Goal: Contribute content: Add original content to the website for others to see

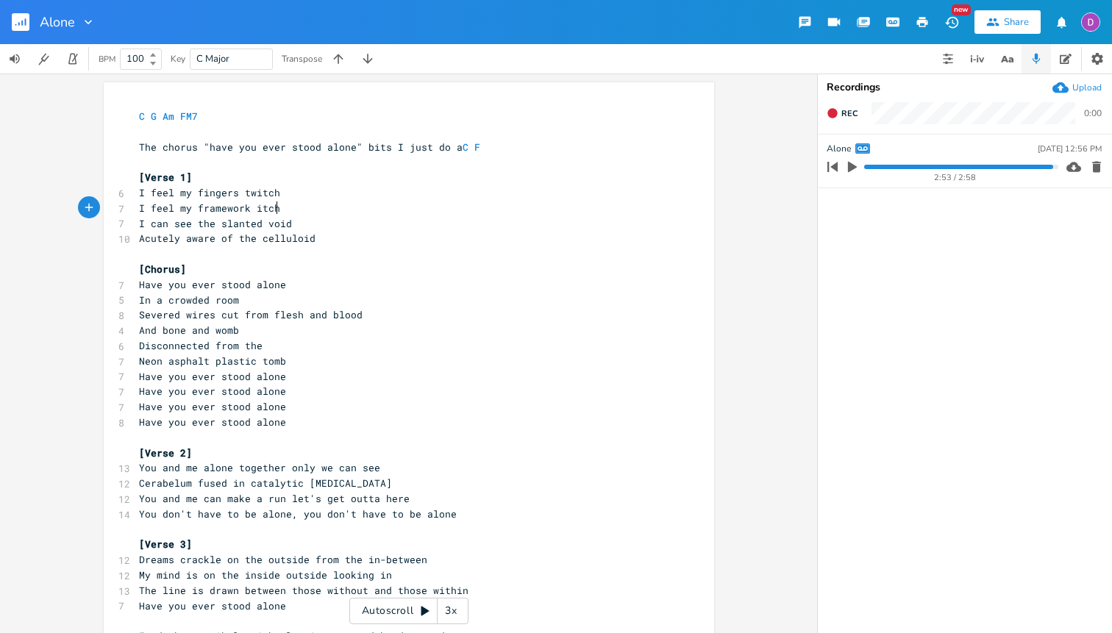
scroll to position [0, 218]
click at [847, 171] on icon "button" at bounding box center [852, 166] width 13 height 13
click at [838, 169] on icon "button" at bounding box center [832, 167] width 21 height 21
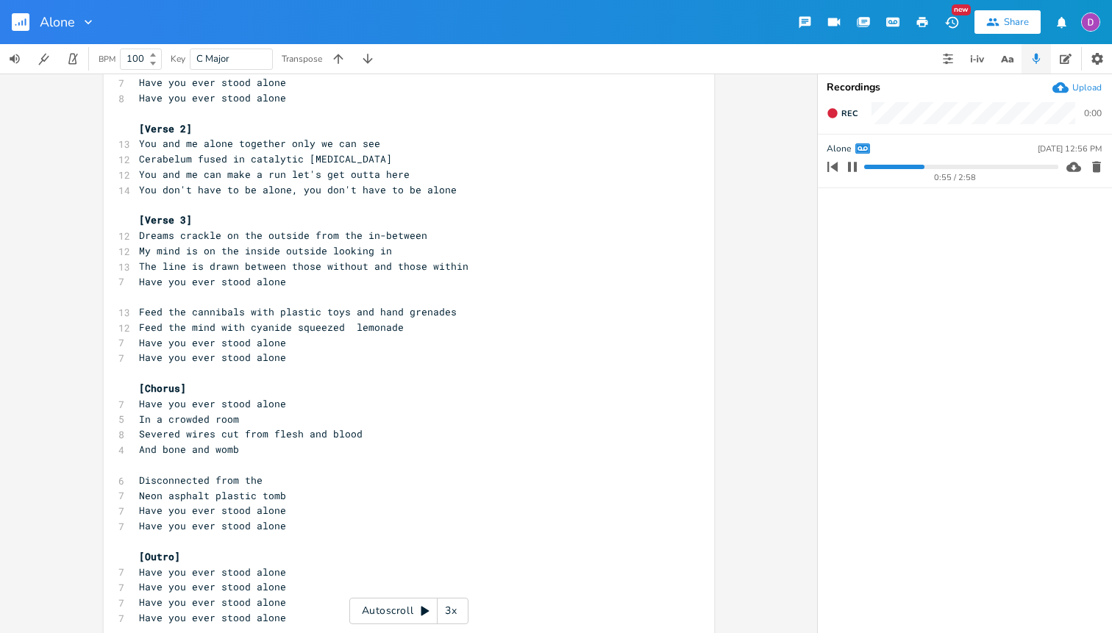
scroll to position [326, 0]
click at [285, 290] on pre "​" at bounding box center [401, 295] width 531 height 15
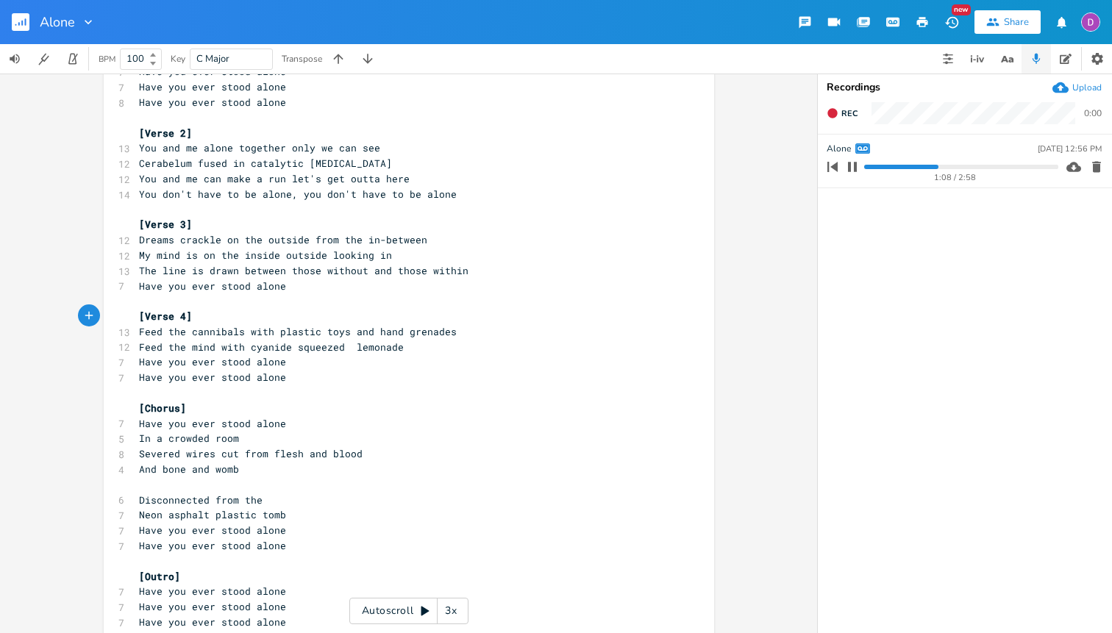
scroll to position [321, 0]
type textarea "[Verse 4]"
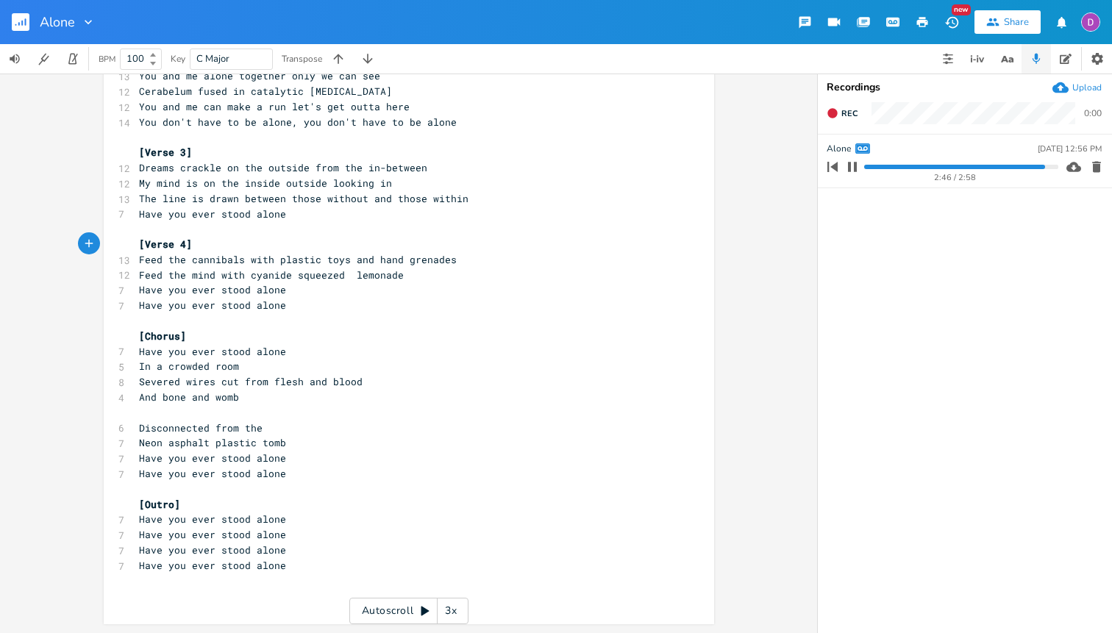
click at [347, 276] on span "Feed the mind with cyanide squeezed lemonade" at bounding box center [271, 274] width 265 height 13
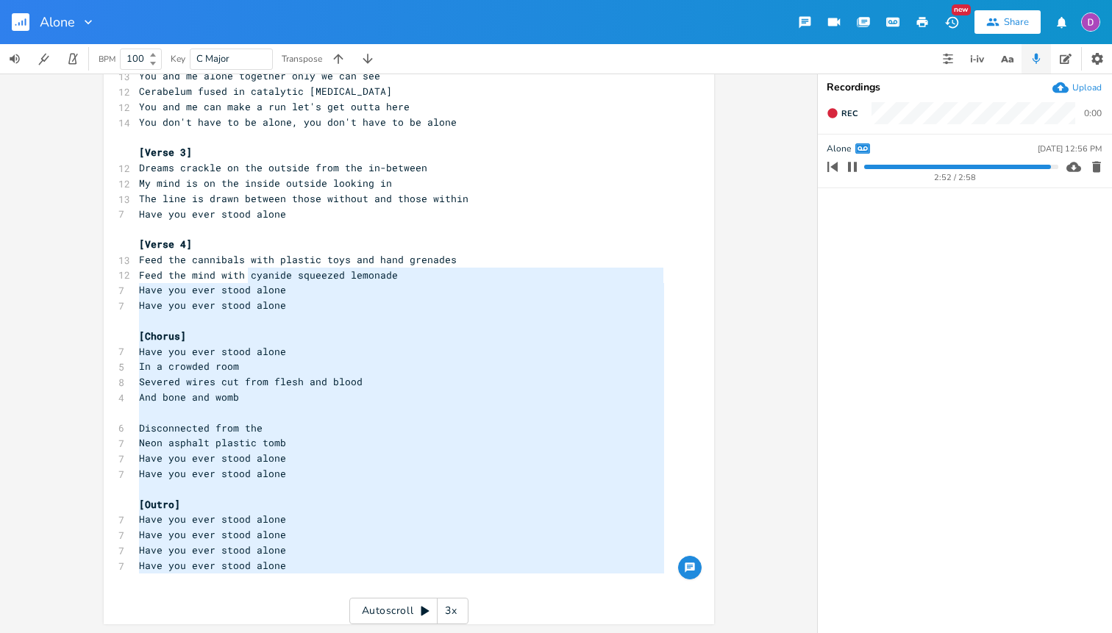
type textarea "with plastic toys and hand grenades Feed the mind with cyanide squeezed lemonad…"
drag, startPoint x: 306, startPoint y: 576, endPoint x: 243, endPoint y: 260, distance: 321.6
click at [243, 260] on div "C G Am FM7 ​ The chorus "have you ever stood alone" bits I just do a C F ​ [Ver…" at bounding box center [401, 160] width 531 height 887
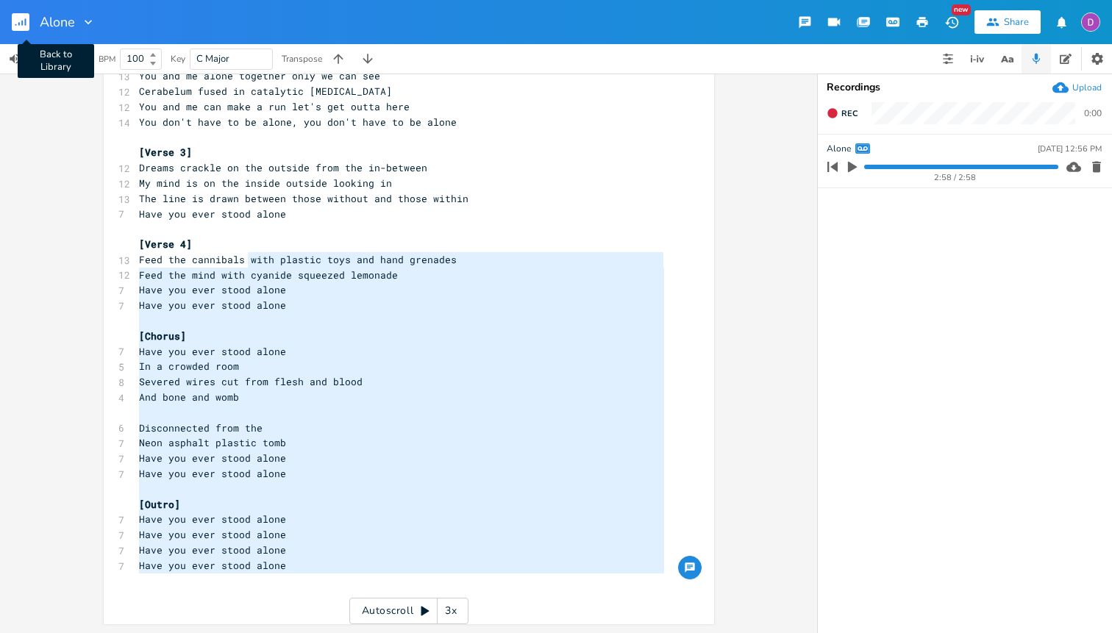
click at [18, 23] on icon "button" at bounding box center [18, 24] width 1 height 4
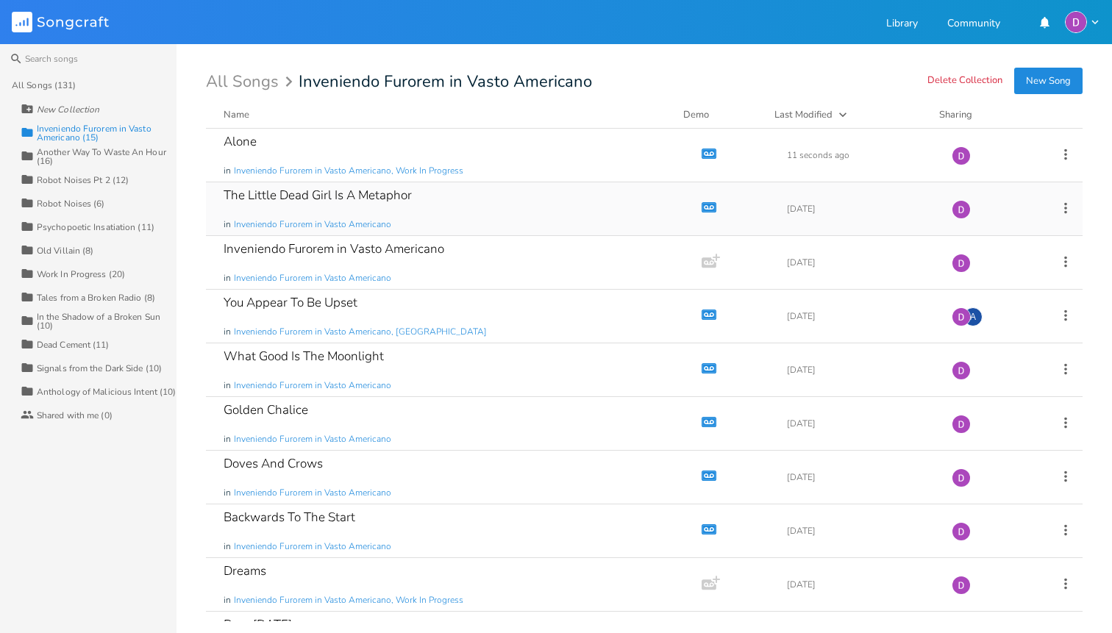
click at [418, 198] on div "The Little Dead Girl Is A Metaphor in Inveniendo Furorem in Vasto Americano" at bounding box center [451, 208] width 454 height 53
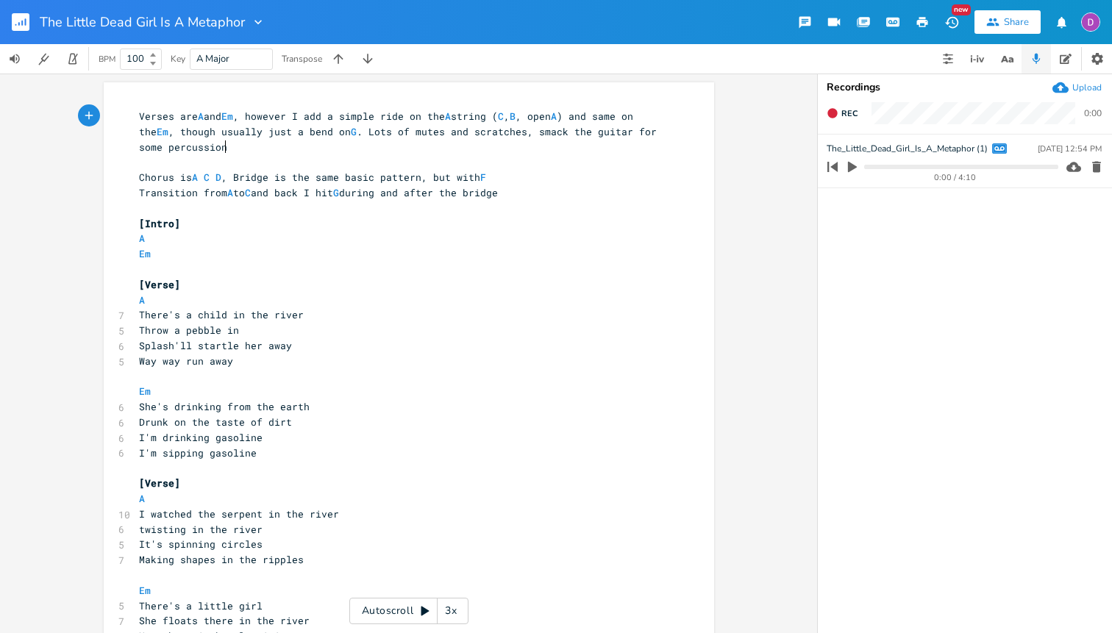
click at [852, 165] on icon "button" at bounding box center [852, 167] width 9 height 11
click at [172, 284] on span "[Verse]" at bounding box center [159, 284] width 41 height 13
type textarea "1"
click at [171, 479] on span "[Verse]" at bounding box center [159, 482] width 41 height 13
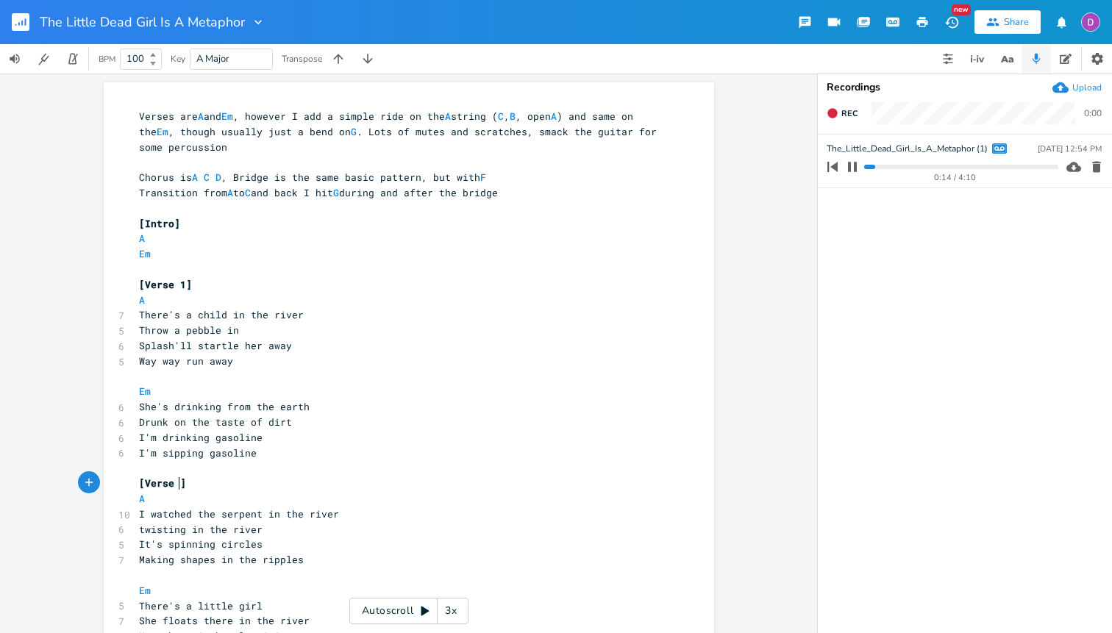
type textarea "2"
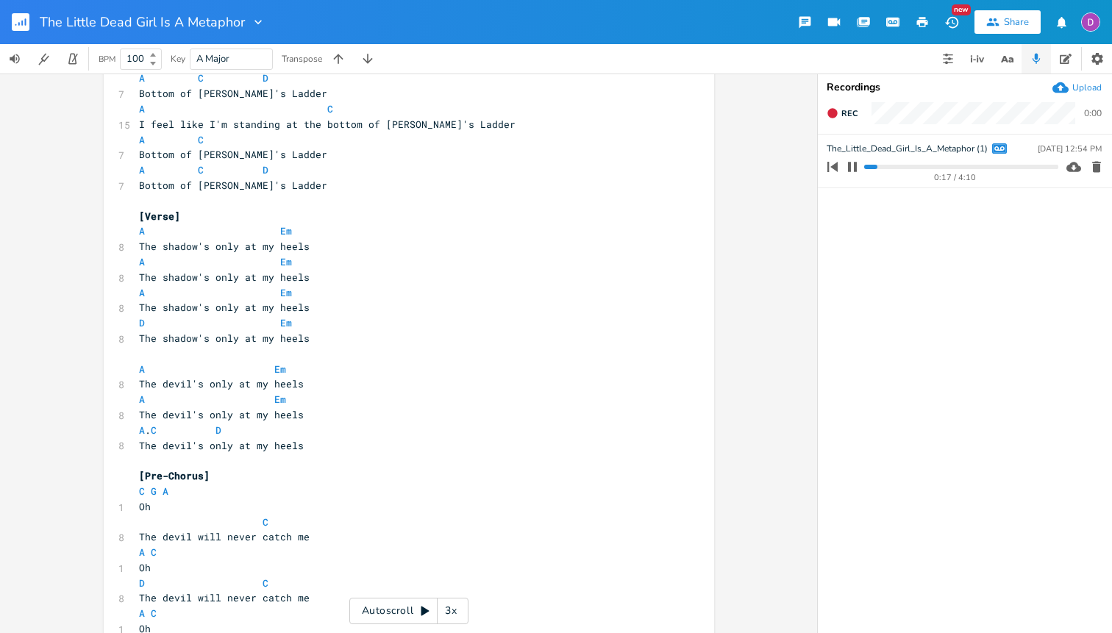
scroll to position [1086, 0]
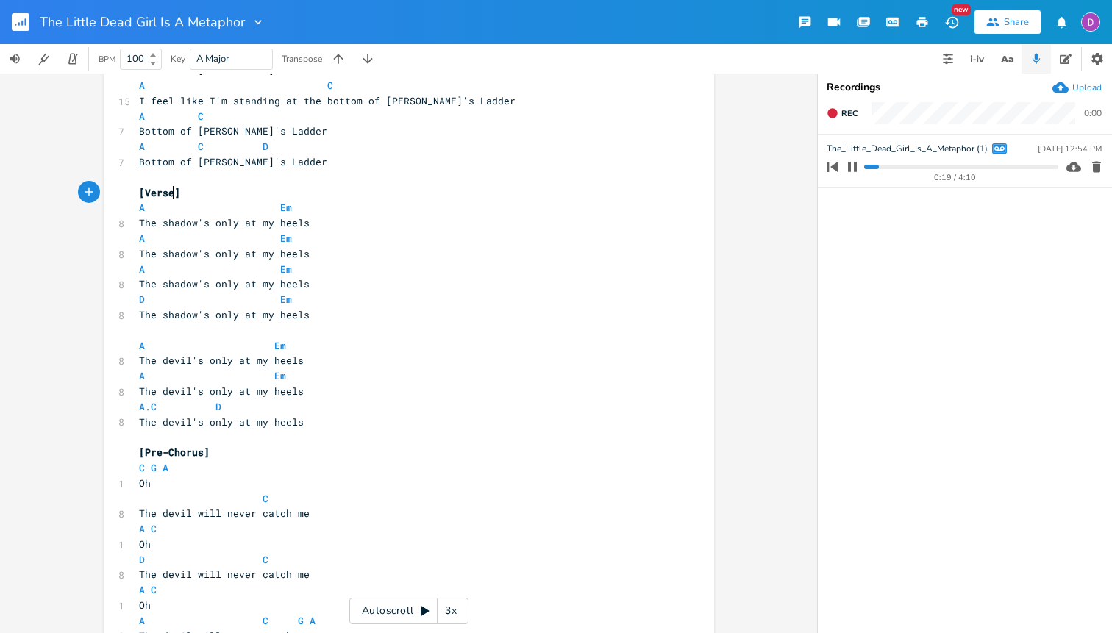
click at [171, 196] on span "[Verse]" at bounding box center [159, 192] width 41 height 13
type textarea "3"
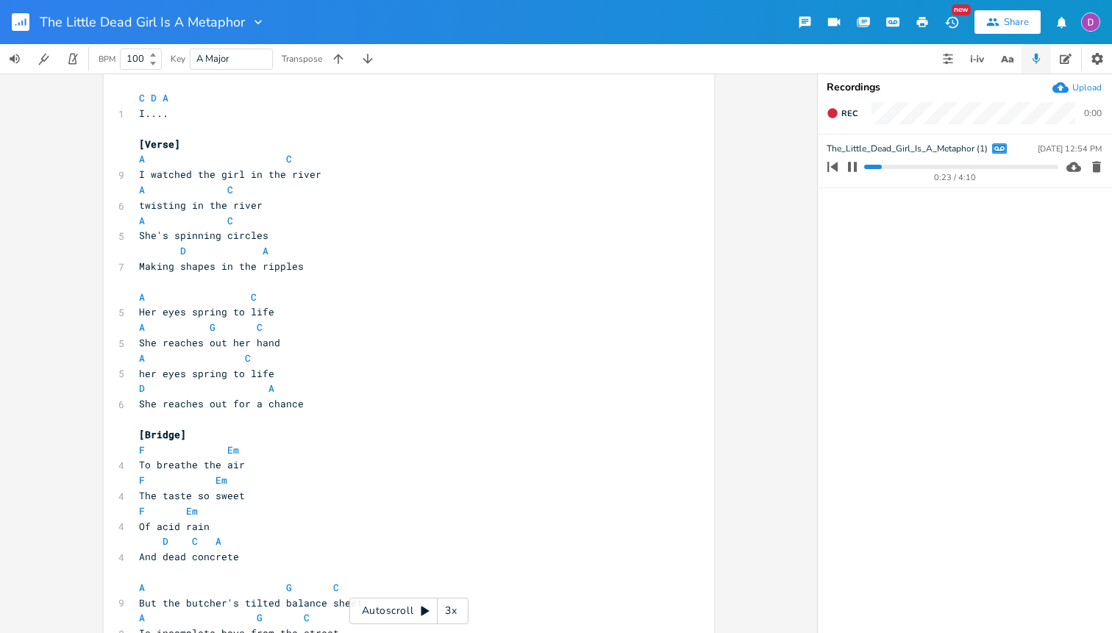
scroll to position [1689, 0]
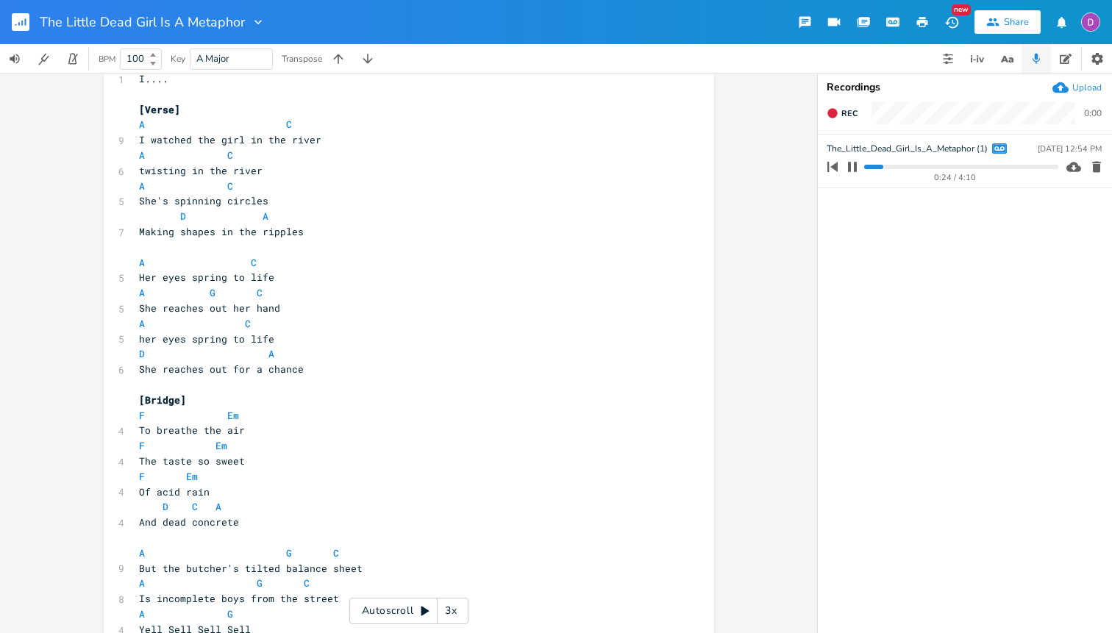
click at [171, 111] on span "[Verse]" at bounding box center [159, 109] width 41 height 13
type textarea "4"
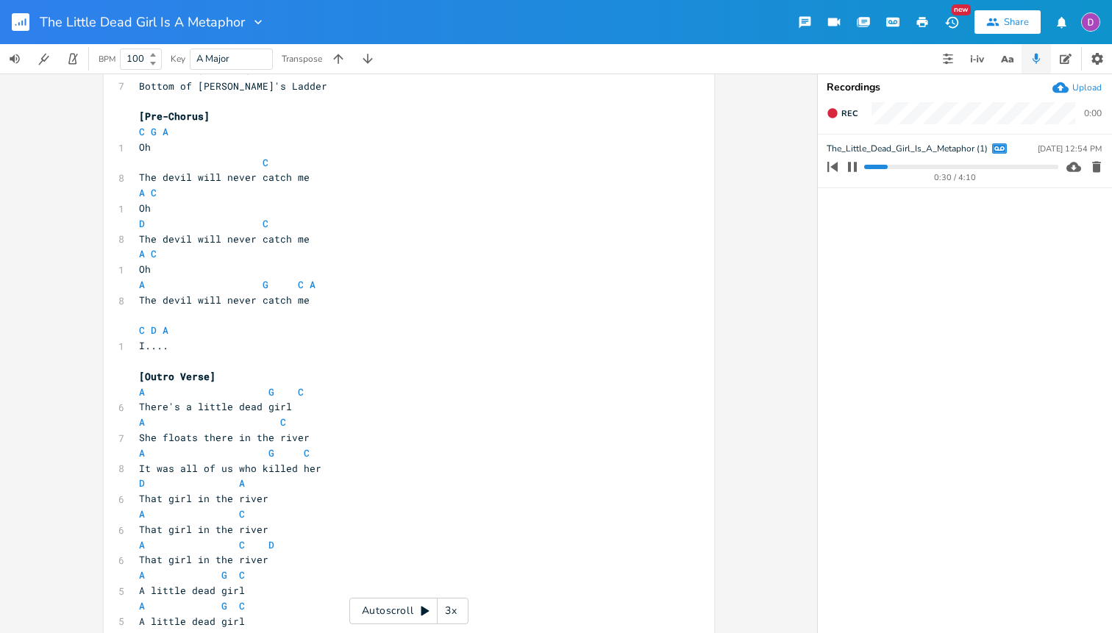
scroll to position [2977, 0]
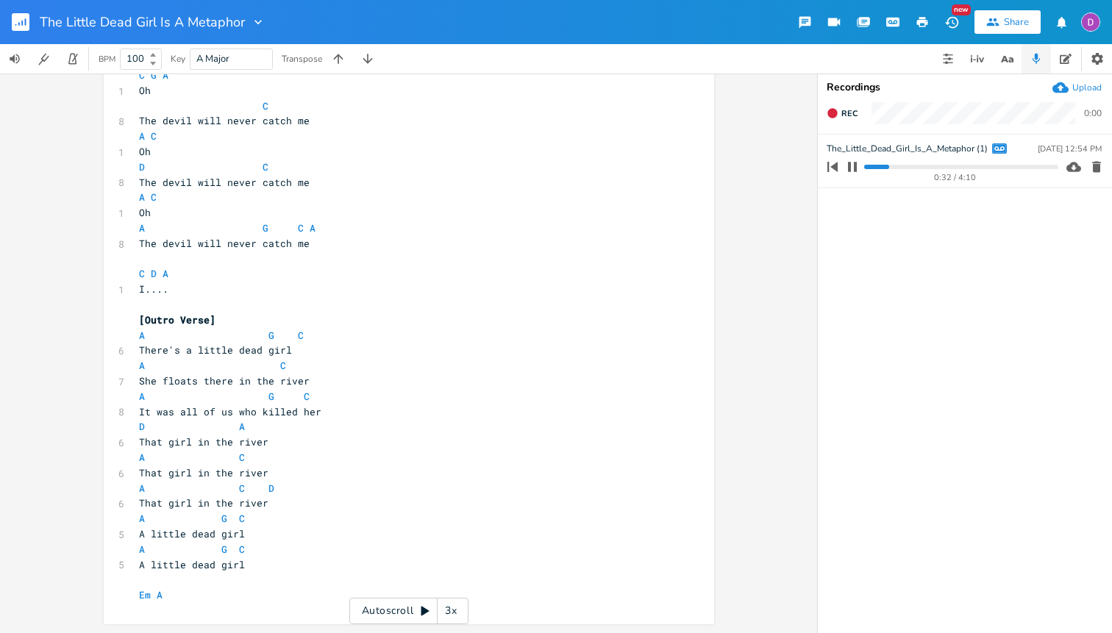
click at [205, 318] on span "[Outro Verse]" at bounding box center [177, 319] width 76 height 13
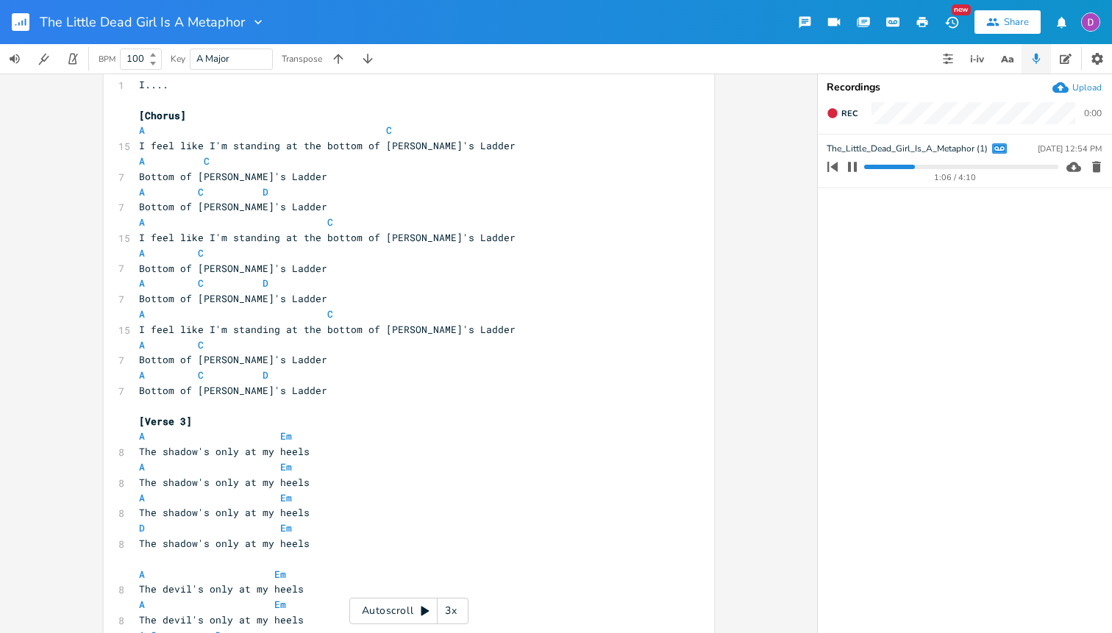
scroll to position [876, 0]
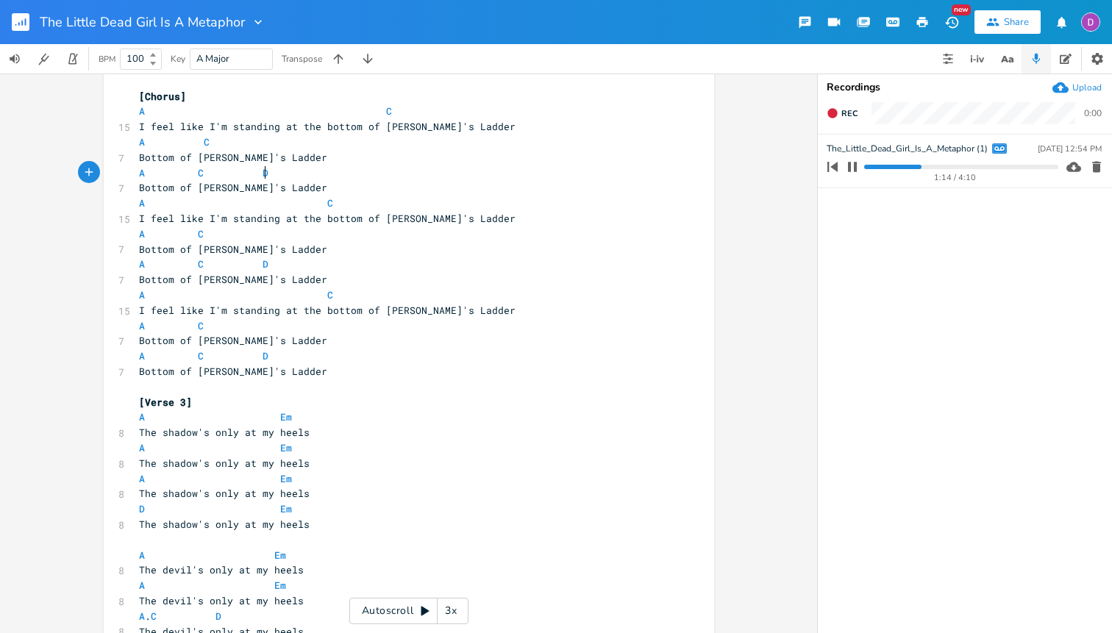
click at [274, 171] on pre "A C D" at bounding box center [401, 172] width 531 height 15
type textarea "C"
click at [271, 264] on pre "A C D" at bounding box center [401, 264] width 531 height 15
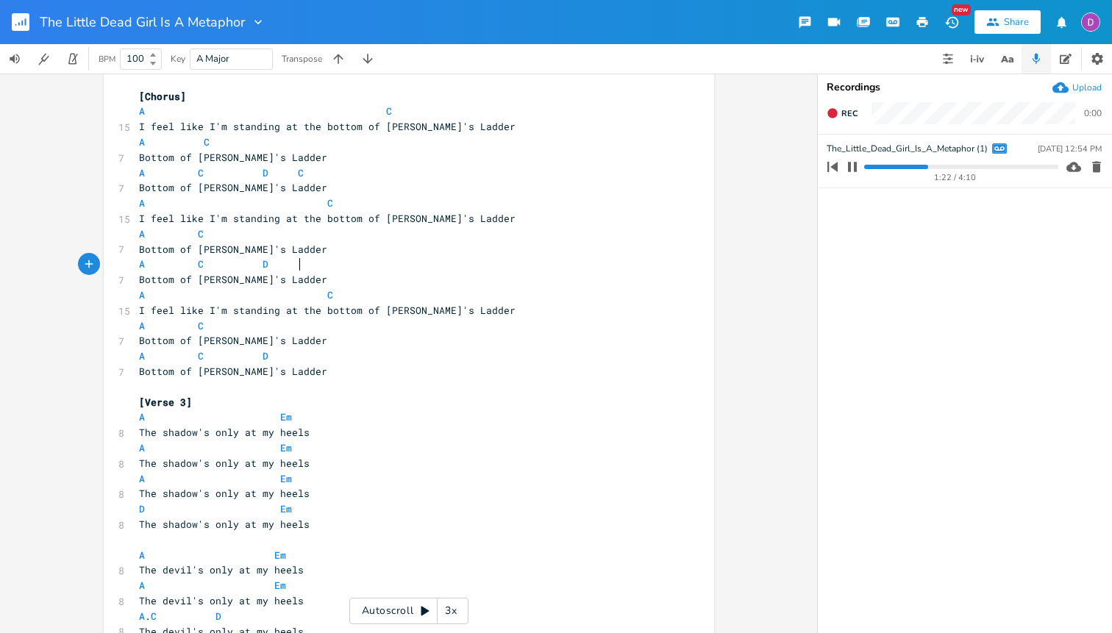
type textarea "C"
click at [481, 313] on pre "I feel like I'm standing at the bottom of [PERSON_NAME]'s Ladder" at bounding box center [401, 310] width 531 height 15
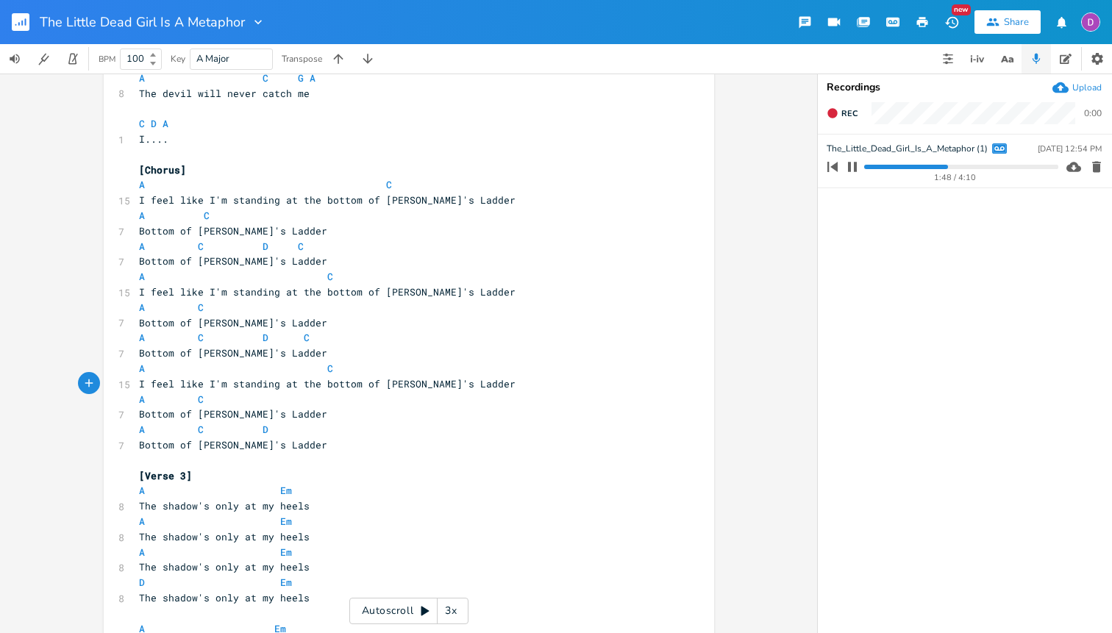
scroll to position [789, 0]
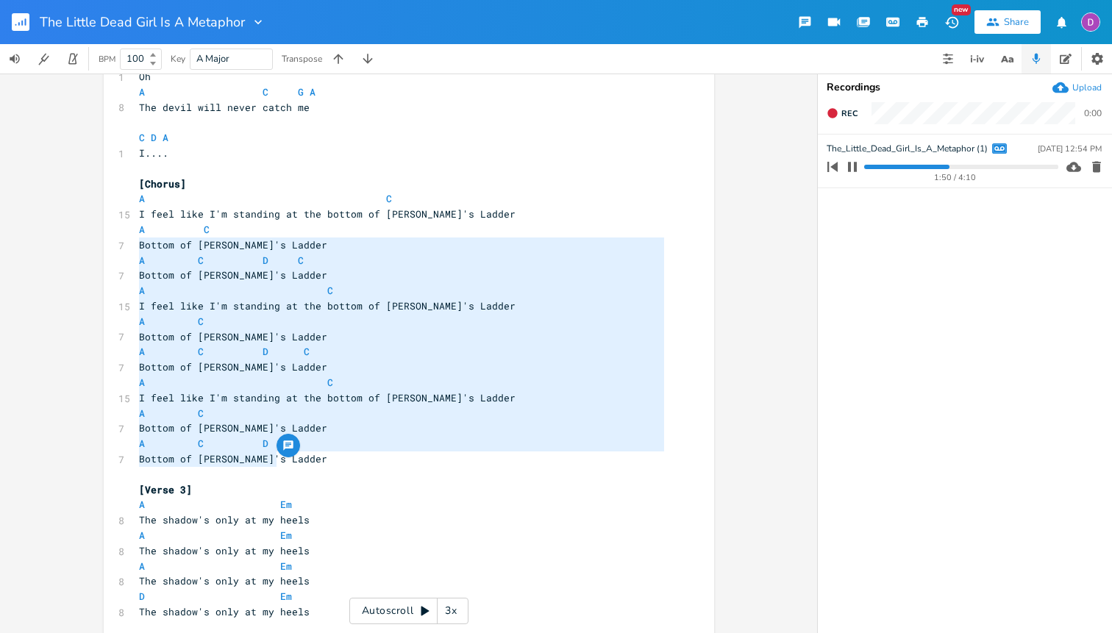
type textarea "A C I feel like I'm standing at the bottom of [PERSON_NAME]'s Ladder A C Bottom…"
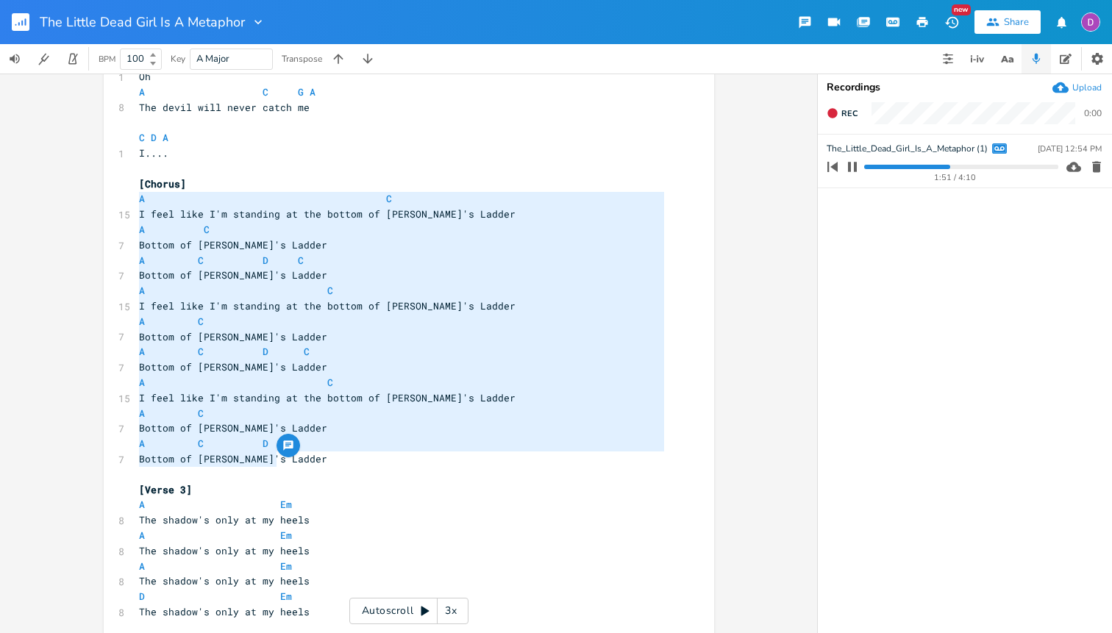
drag, startPoint x: 292, startPoint y: 459, endPoint x: 101, endPoint y: 201, distance: 320.2
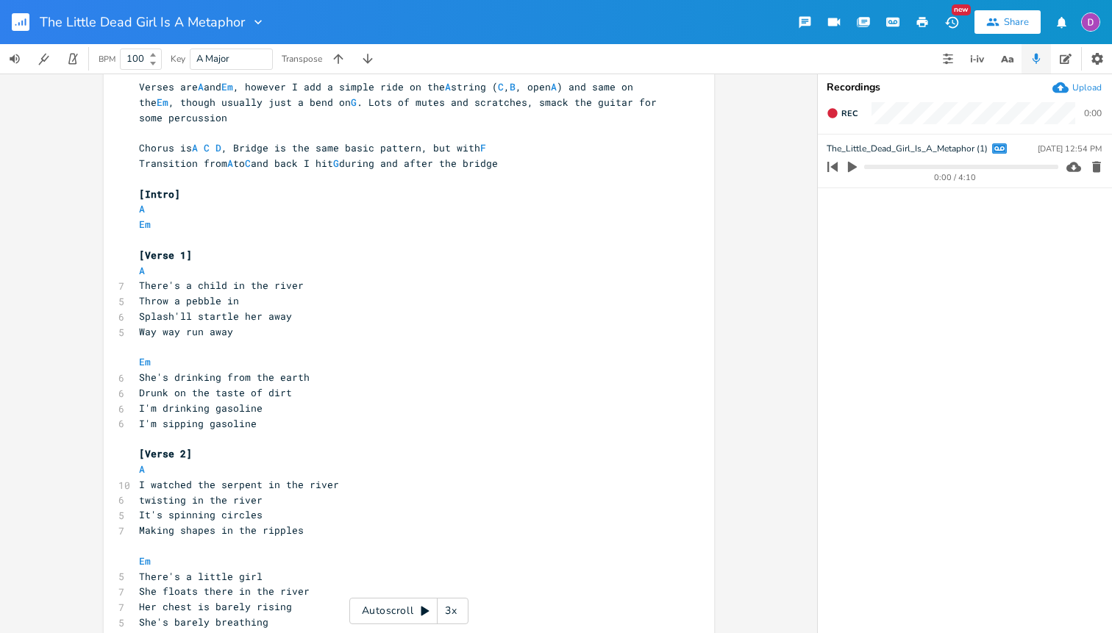
scroll to position [0, 0]
